Goal: Browse casually: Explore the website without a specific task or goal

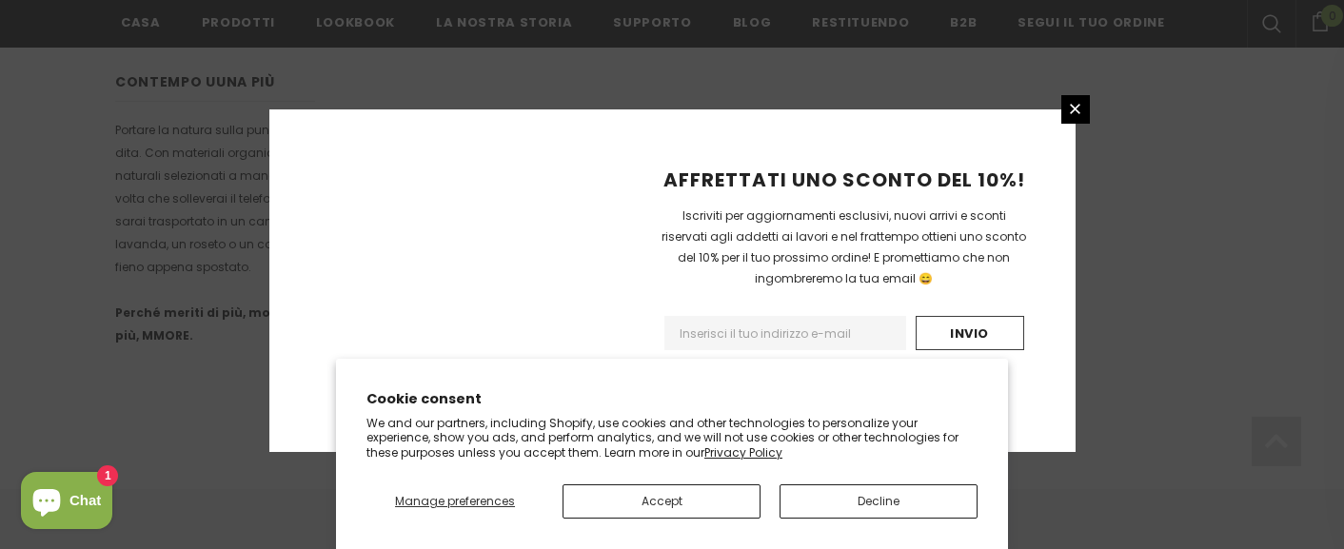
scroll to position [1402, 0]
